Goal: Navigation & Orientation: Understand site structure

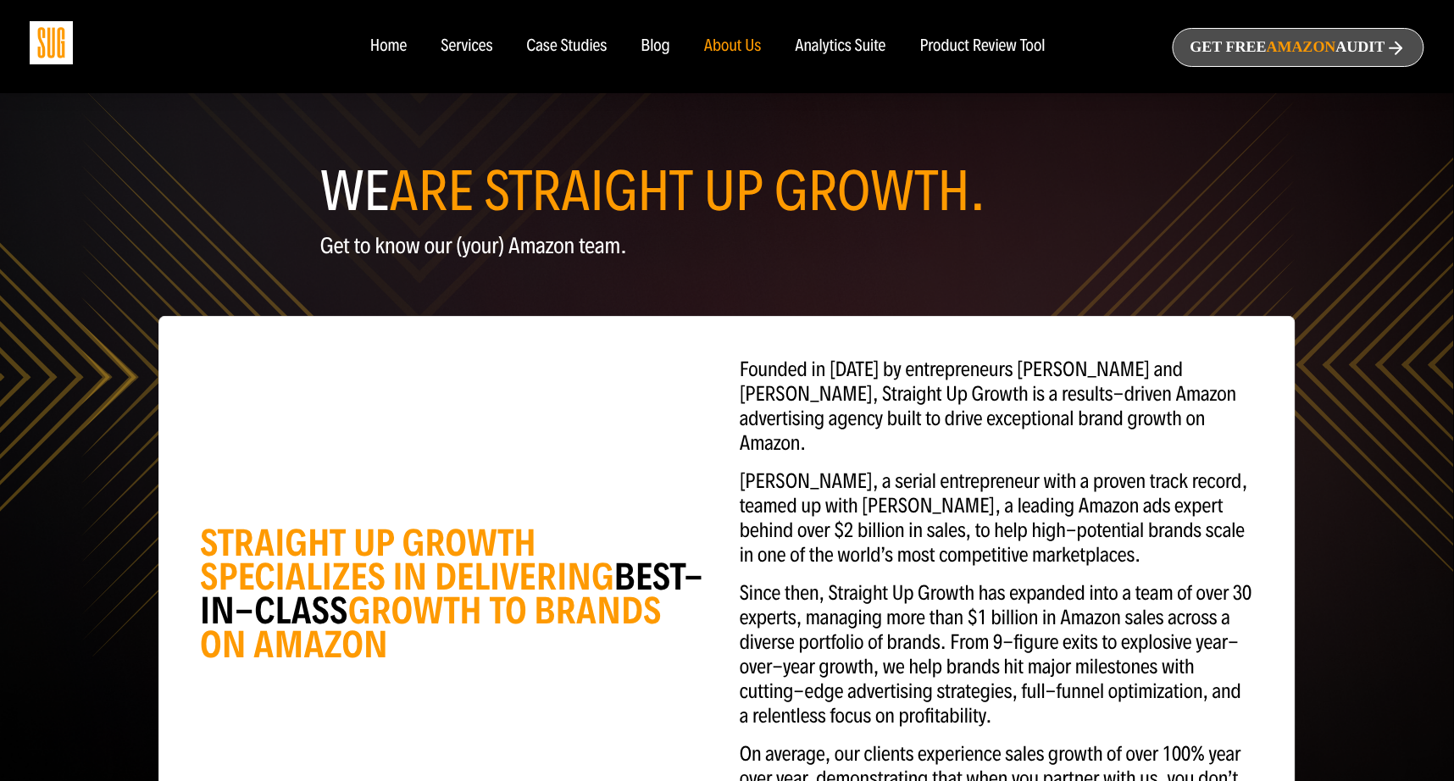
click at [393, 42] on div "Home" at bounding box center [388, 46] width 36 height 19
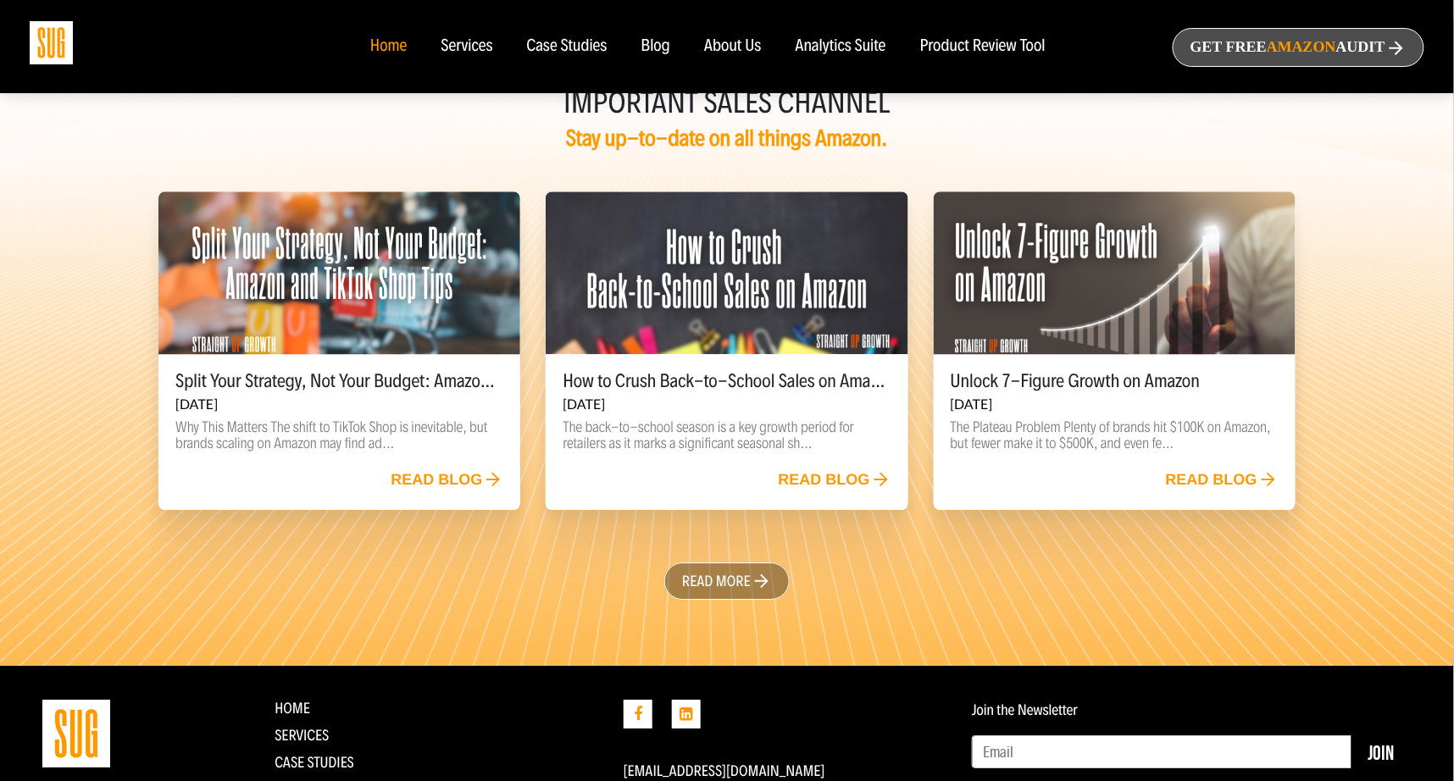
scroll to position [3766, 0]
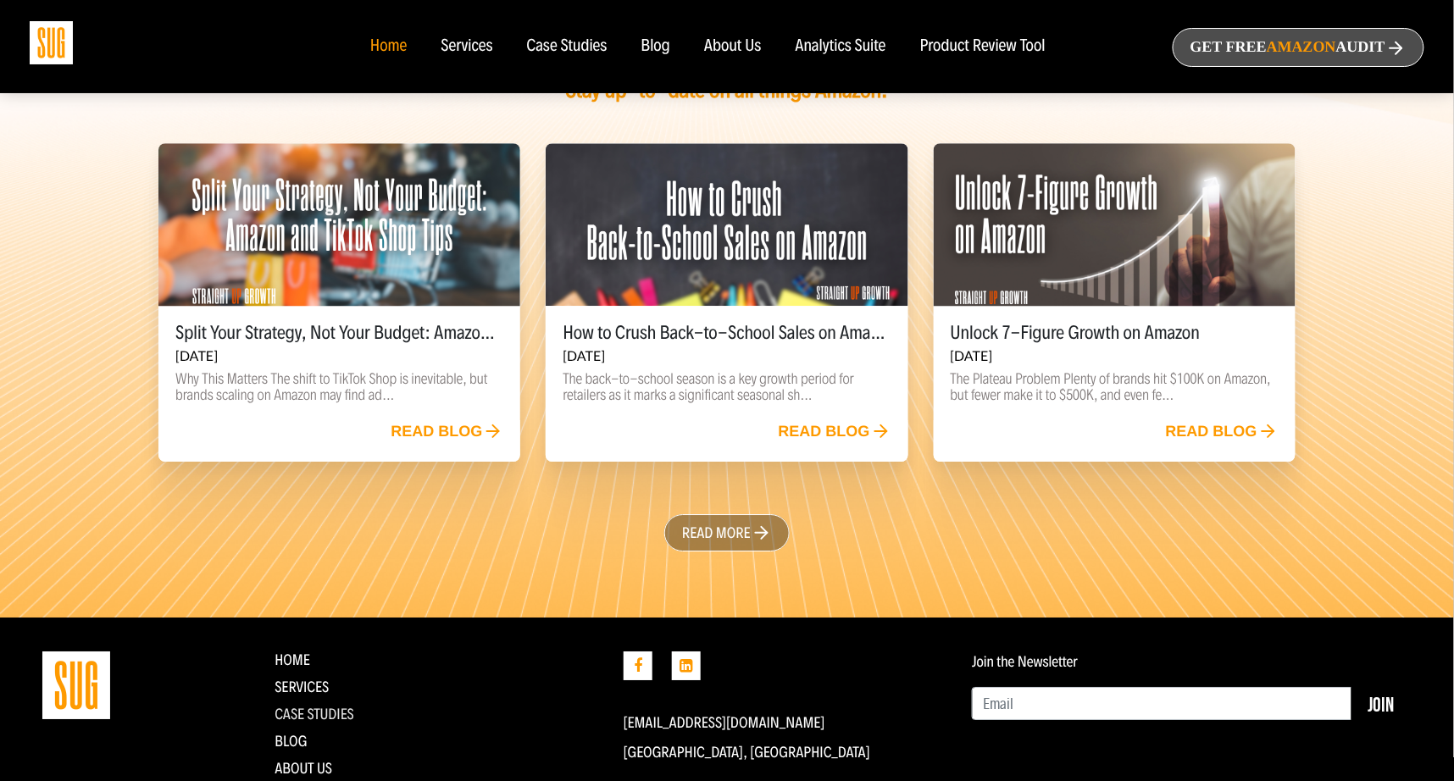
click at [316, 705] on link "CASE STUDIES" at bounding box center [315, 714] width 80 height 19
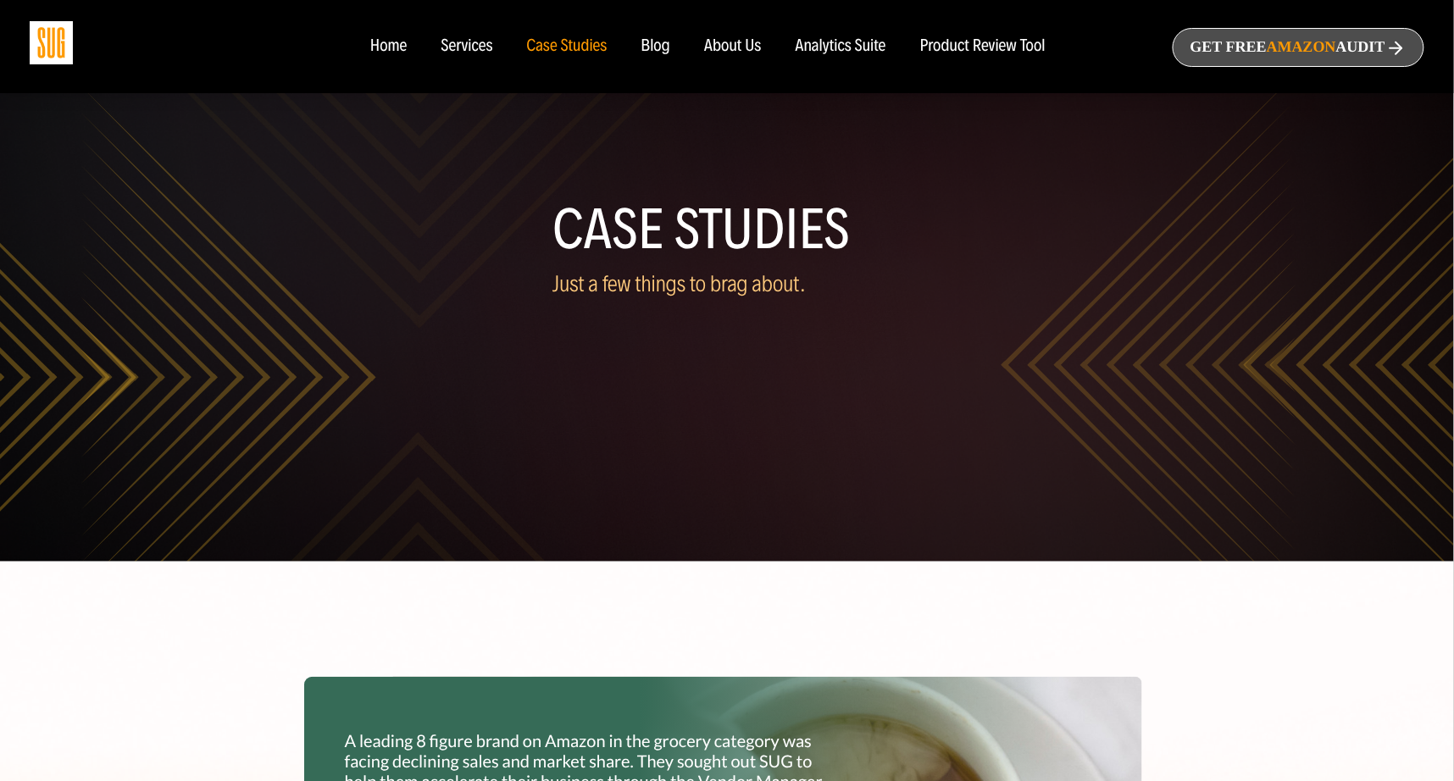
click at [736, 52] on div "About Us" at bounding box center [733, 46] width 58 height 19
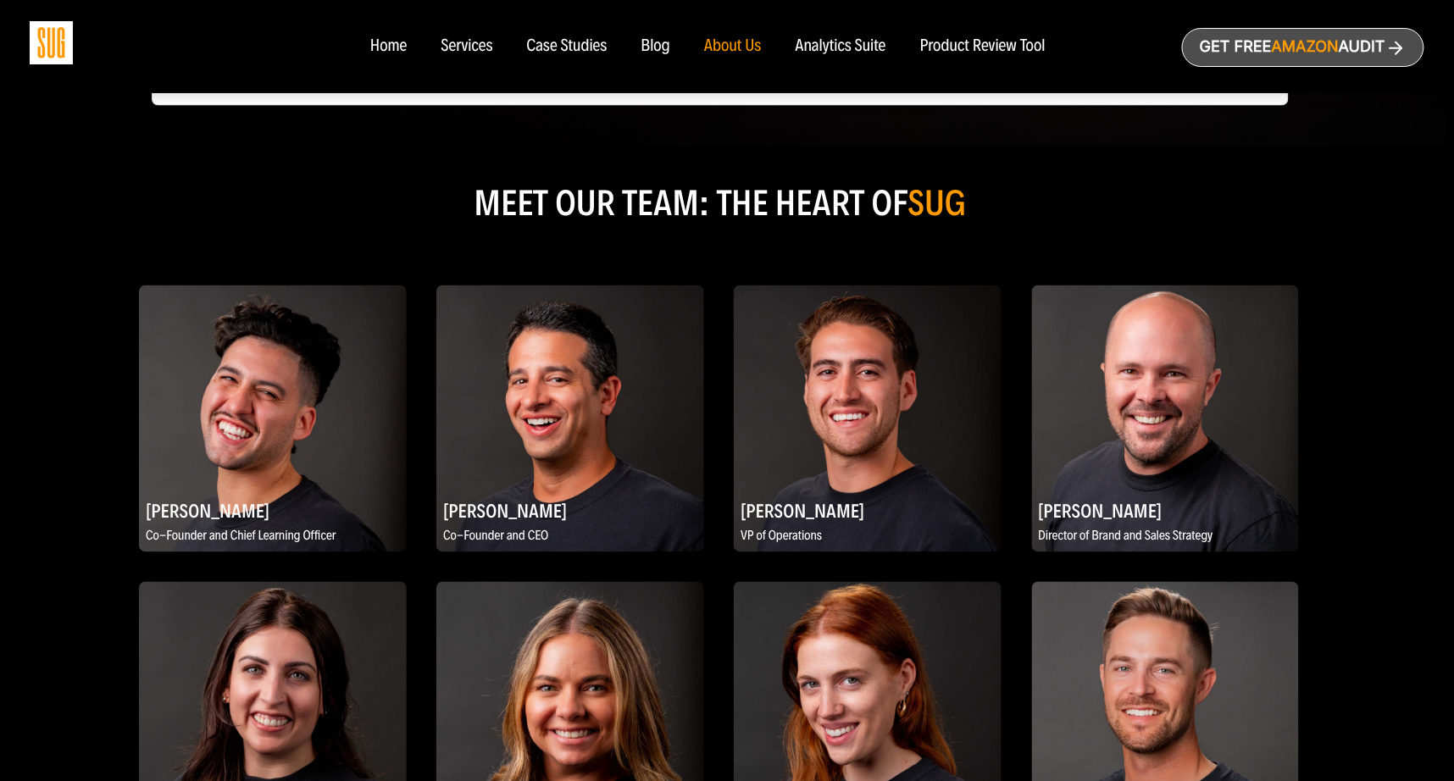
scroll to position [0, 7]
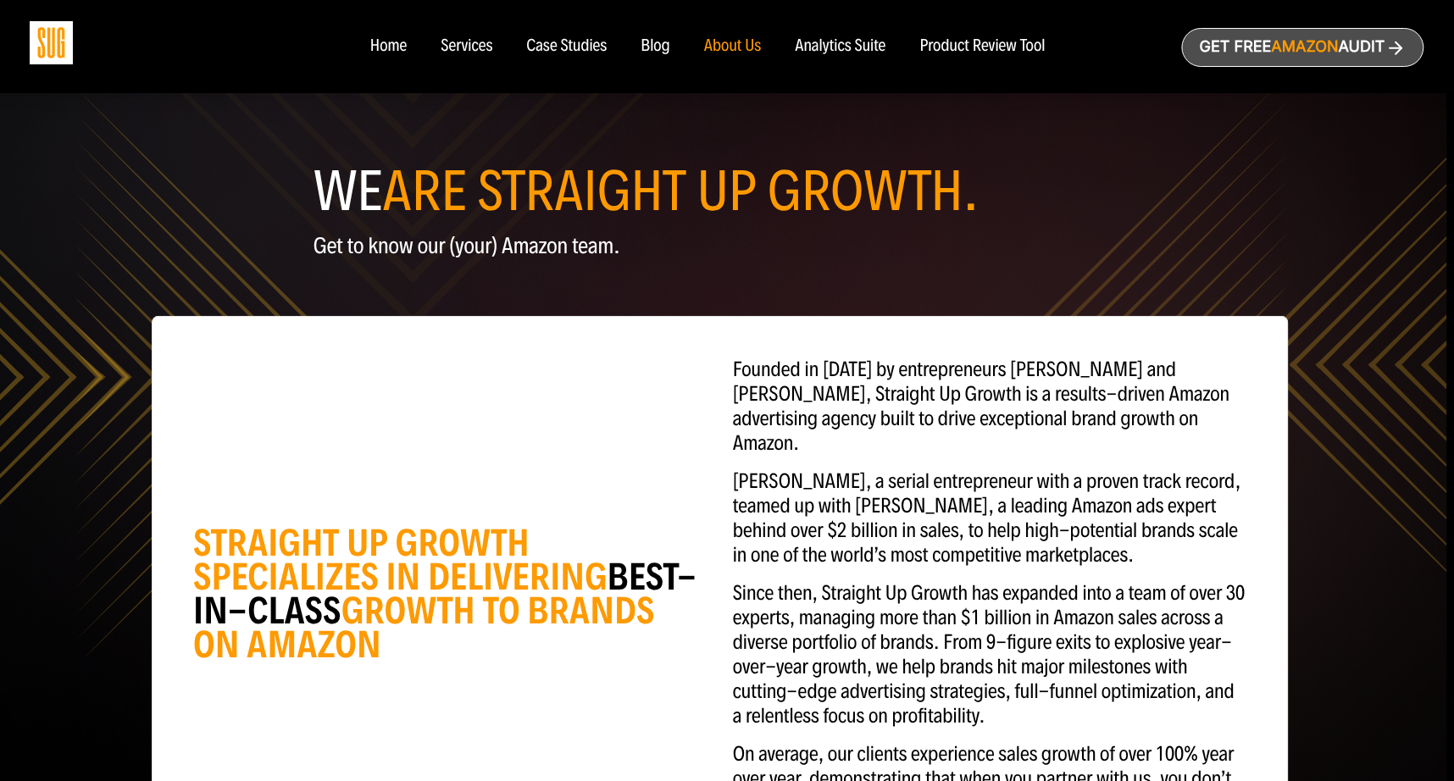
click at [396, 46] on div "Home" at bounding box center [388, 46] width 36 height 19
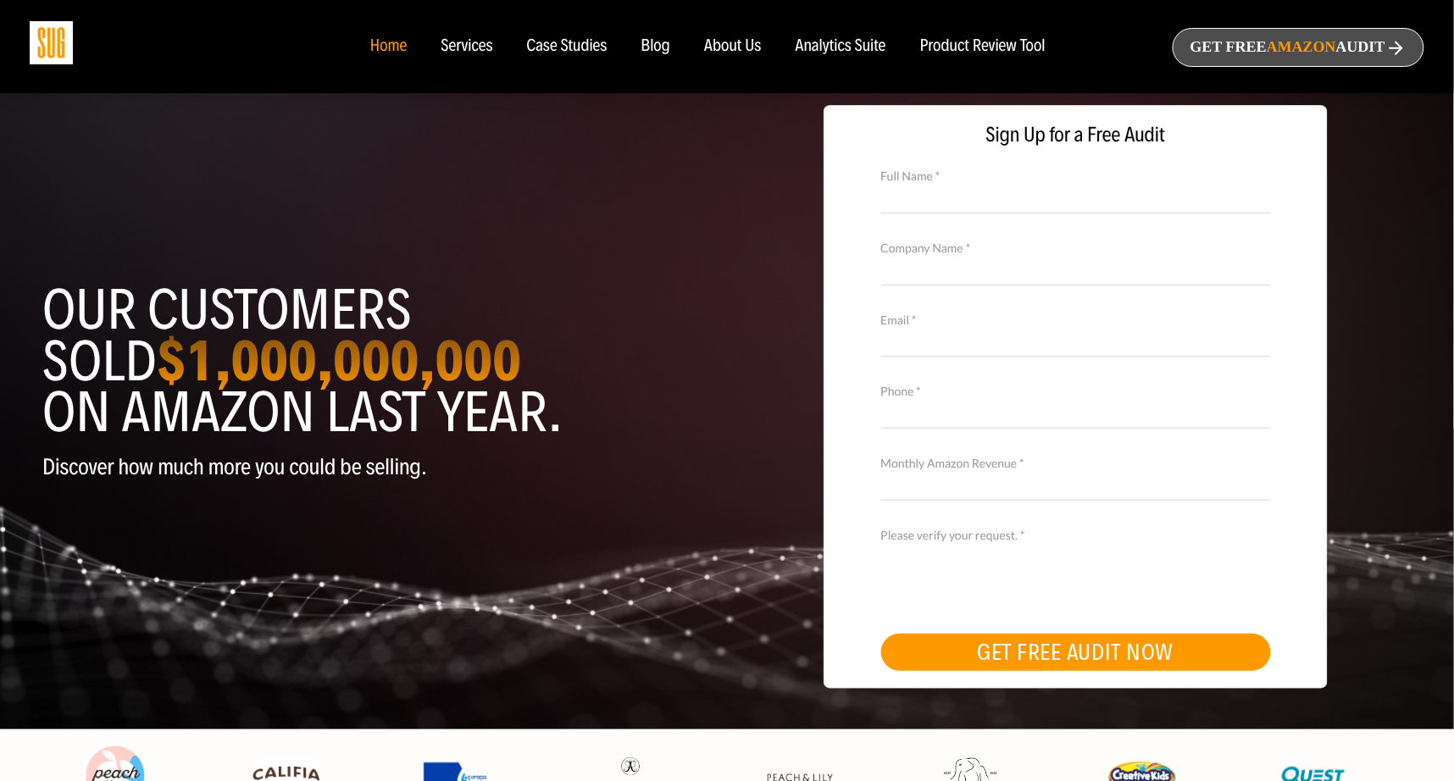
click at [467, 47] on div "Services" at bounding box center [467, 46] width 52 height 19
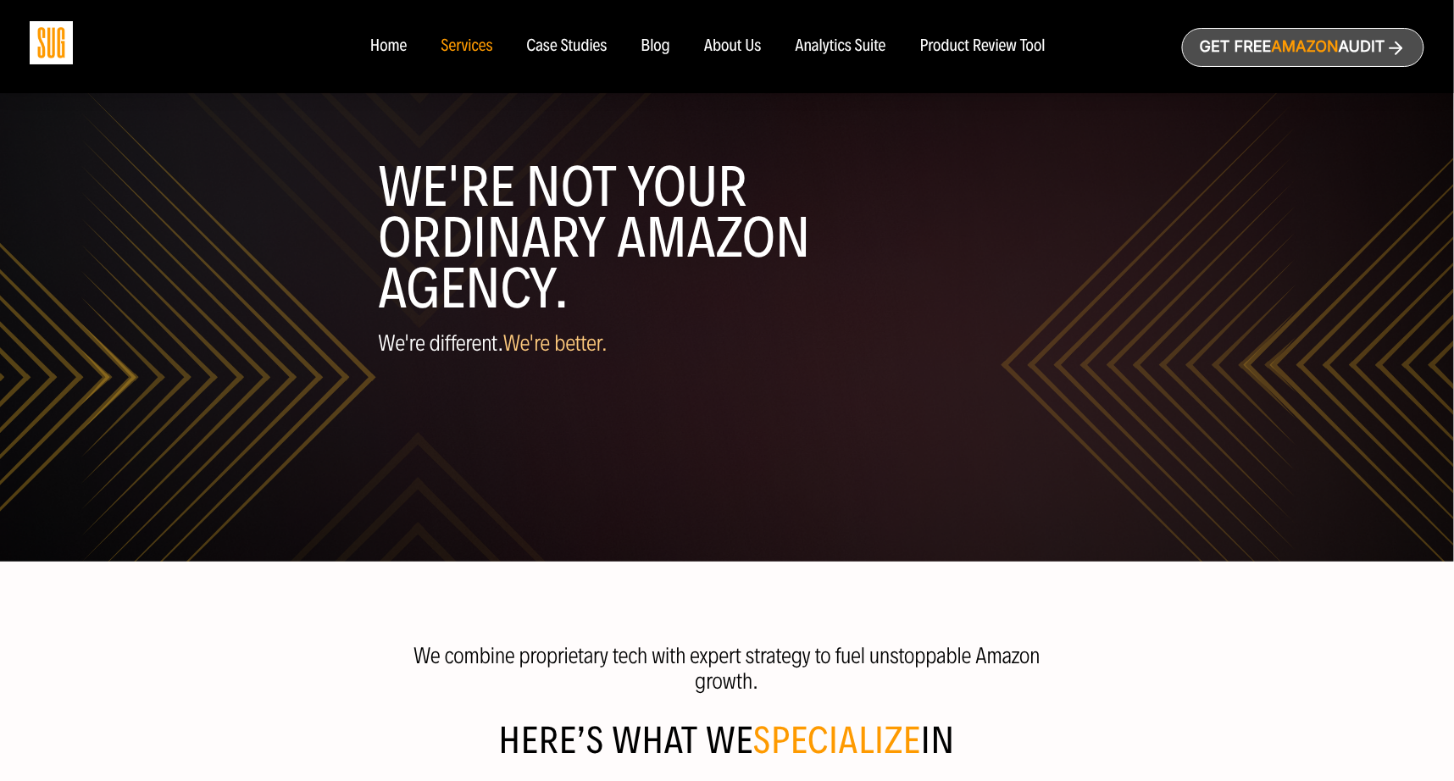
click at [736, 48] on div "About Us" at bounding box center [733, 46] width 58 height 19
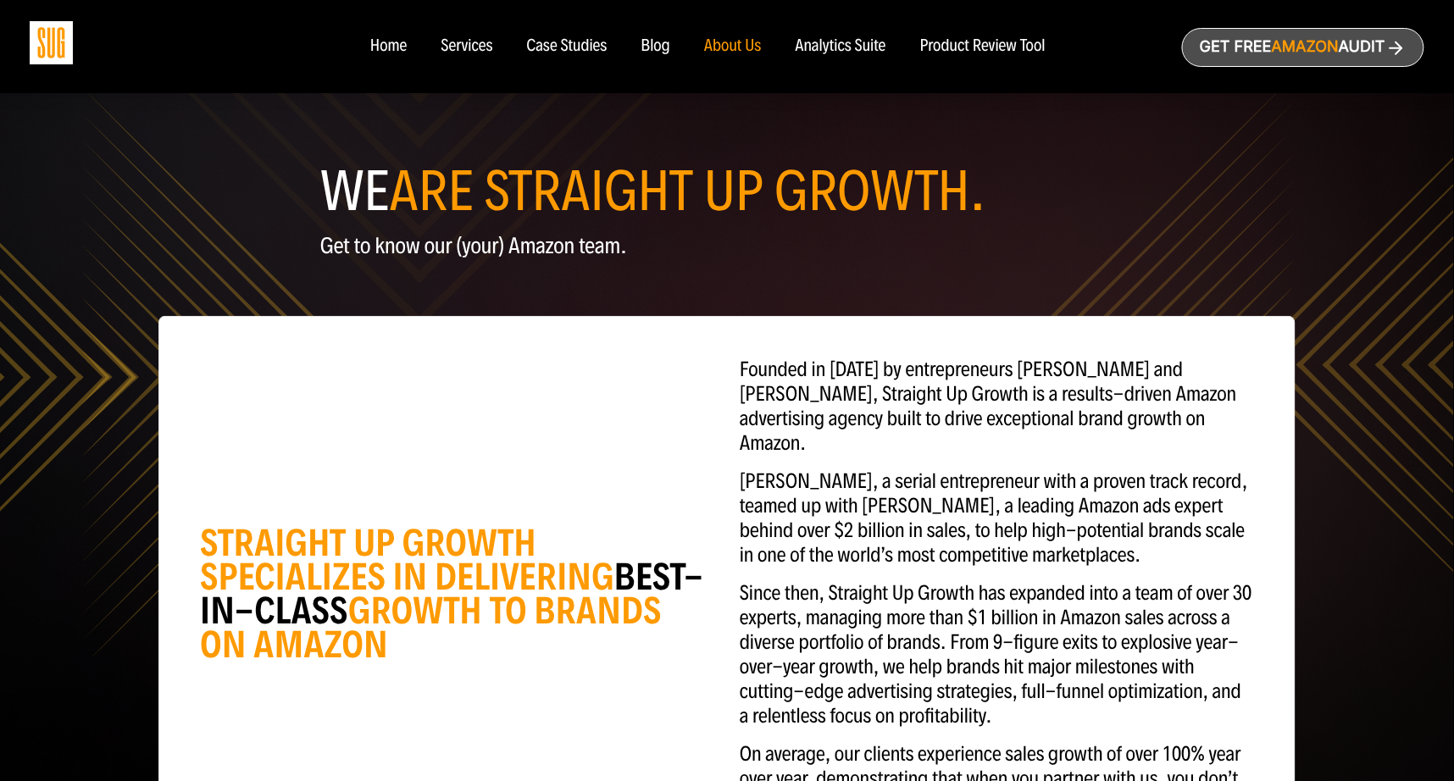
click at [657, 43] on div "Blog" at bounding box center [657, 46] width 30 height 19
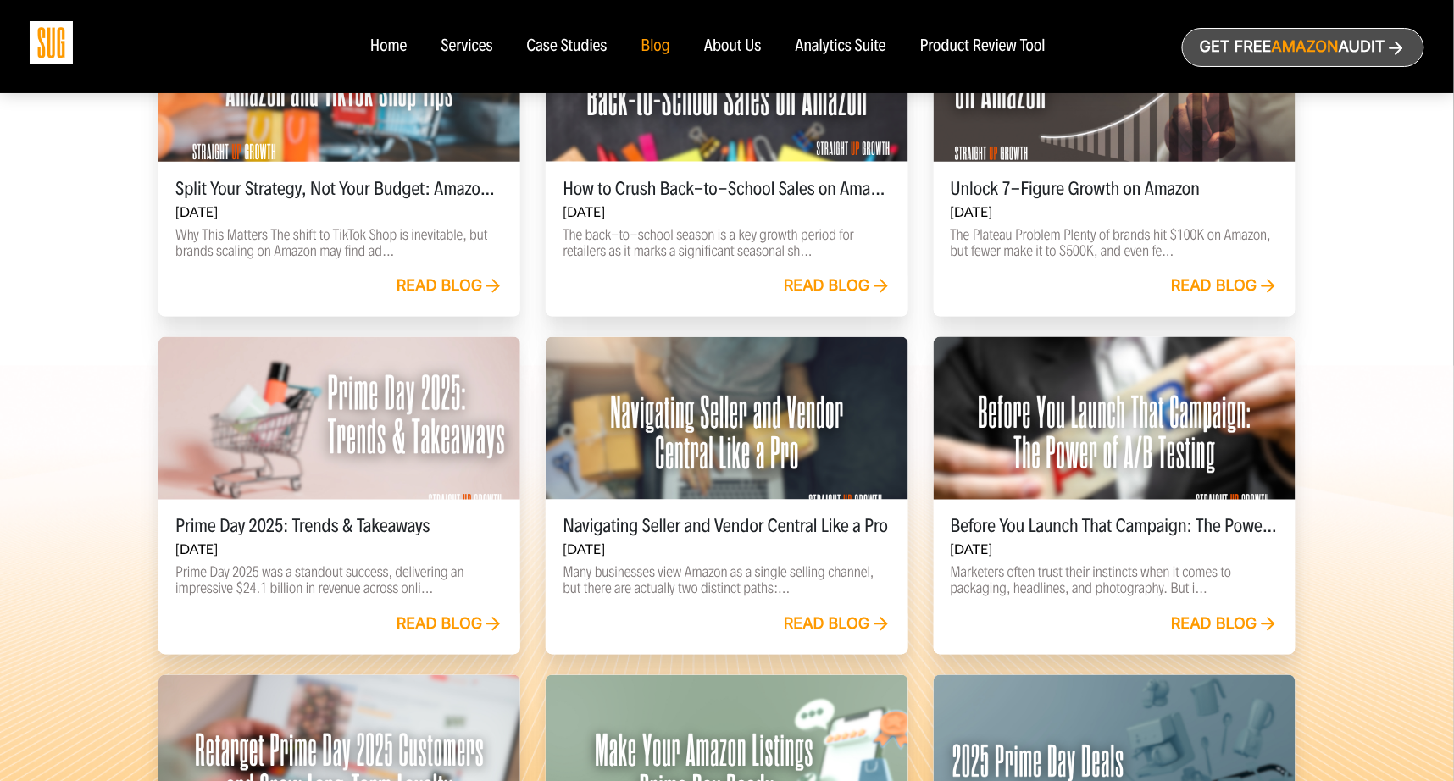
scroll to position [645, 0]
